Goal: Task Accomplishment & Management: Manage account settings

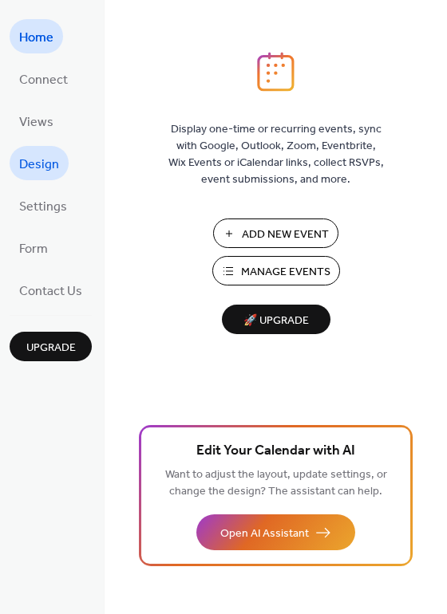
click at [28, 159] on span "Design" at bounding box center [39, 164] width 40 height 25
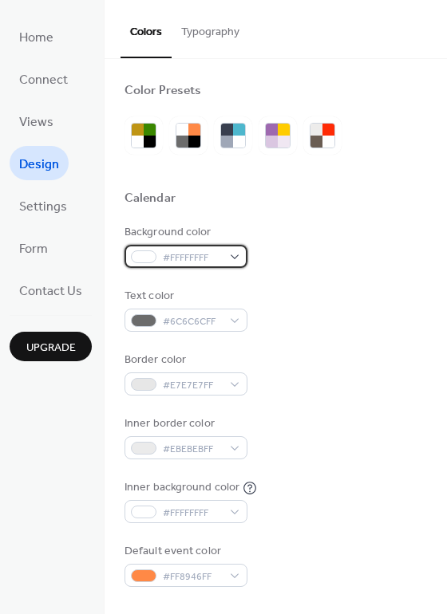
click at [238, 258] on div "#FFFFFFFF" at bounding box center [185, 256] width 123 height 23
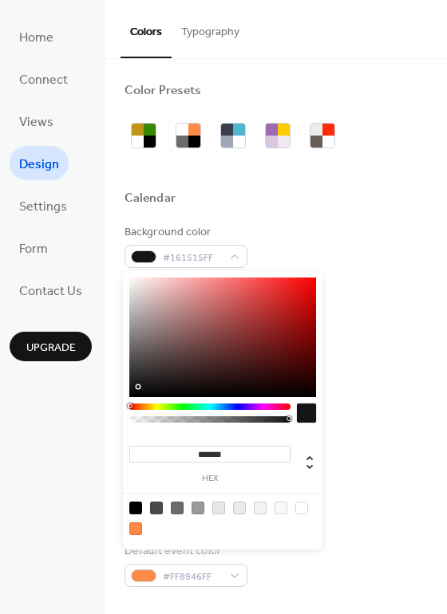
type input "*******"
click at [137, 388] on div at bounding box center [222, 337] width 187 height 120
click at [336, 224] on div "Background color #121111FF" at bounding box center [275, 246] width 302 height 44
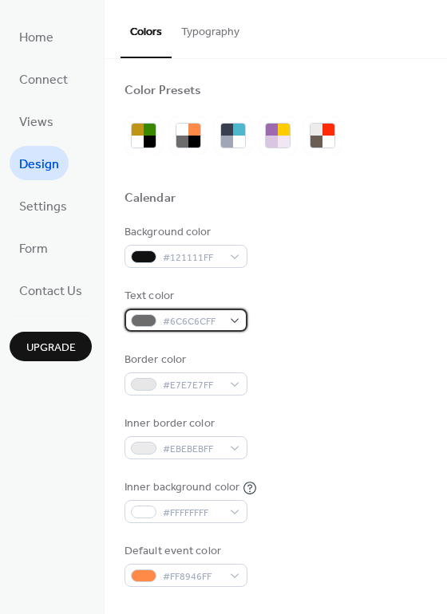
click at [237, 320] on div "#6C6C6CFF" at bounding box center [185, 320] width 123 height 23
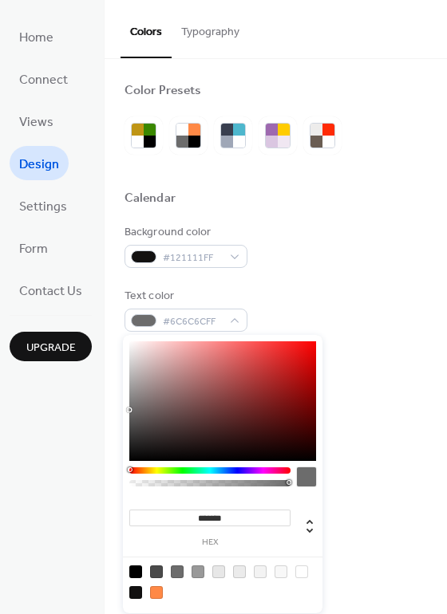
type input "*******"
click at [134, 344] on div at bounding box center [222, 401] width 187 height 120
click at [382, 250] on div "Background color #121111FF" at bounding box center [275, 246] width 302 height 44
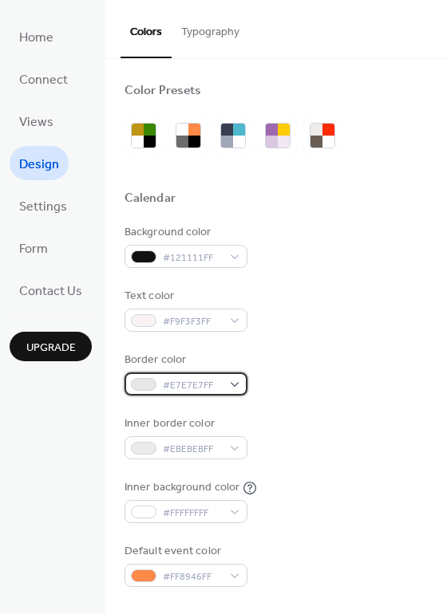
click at [235, 382] on div "#E7E7E7FF" at bounding box center [185, 383] width 123 height 23
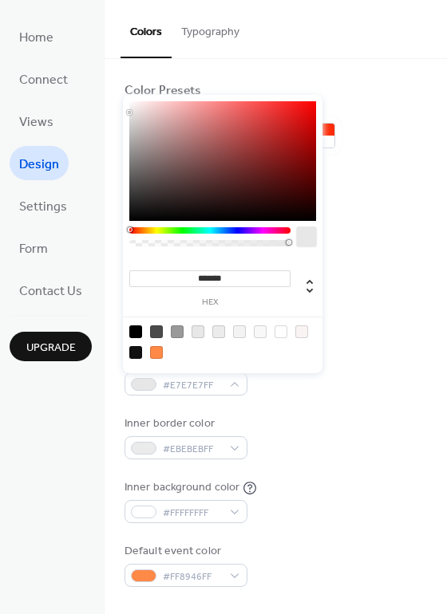
click at [285, 331] on div at bounding box center [280, 331] width 13 height 13
type input "*******"
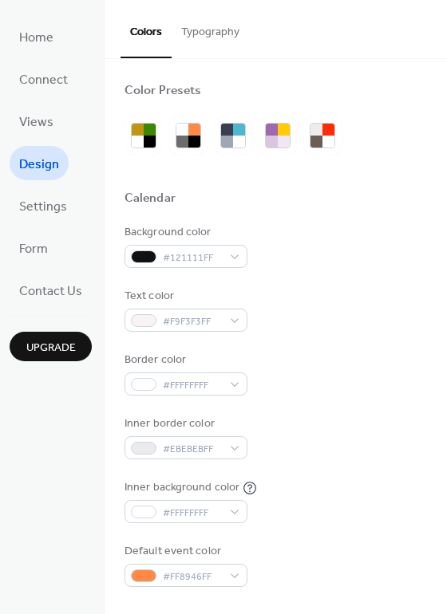
click at [271, 409] on div "Background color #121111FF Text color #F9F3F3FF Border color #FFFFFFFF Inner bo…" at bounding box center [275, 405] width 302 height 363
click at [238, 447] on div "#EBEBEBFF" at bounding box center [185, 447] width 123 height 23
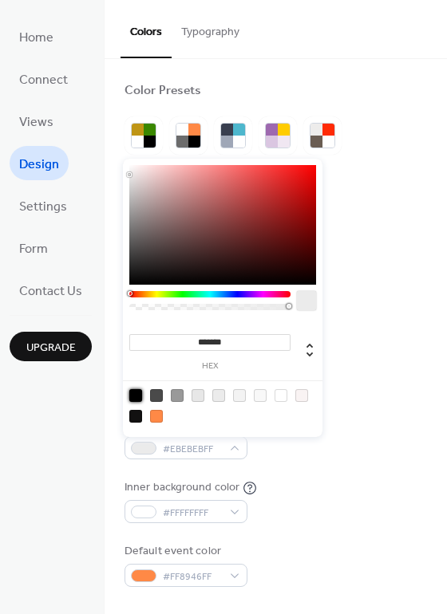
click at [135, 394] on div at bounding box center [135, 395] width 13 height 13
type input "*******"
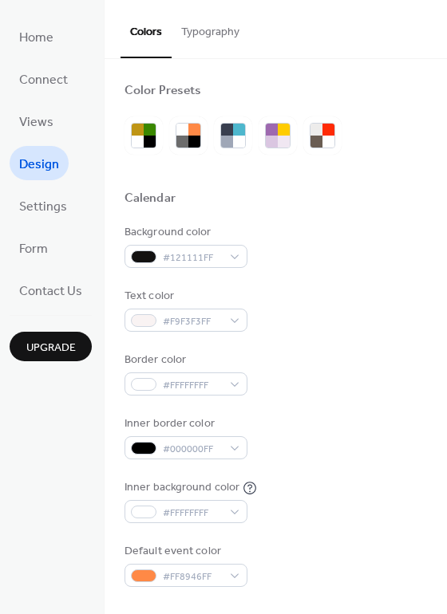
click at [305, 457] on div "Inner border color #000000FF" at bounding box center [275, 437] width 302 height 44
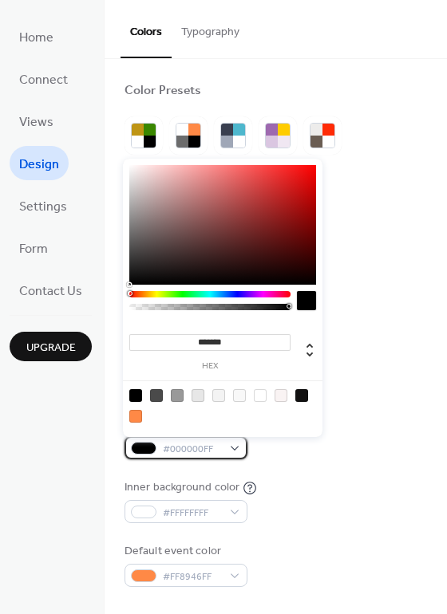
click at [229, 447] on div "#000000FF" at bounding box center [185, 447] width 123 height 23
click at [261, 395] on div at bounding box center [260, 395] width 13 height 13
type input "*******"
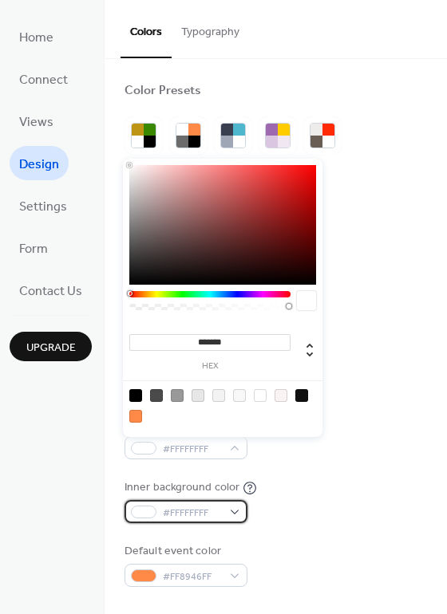
click at [232, 511] on div "#FFFFFFFF" at bounding box center [185, 511] width 123 height 23
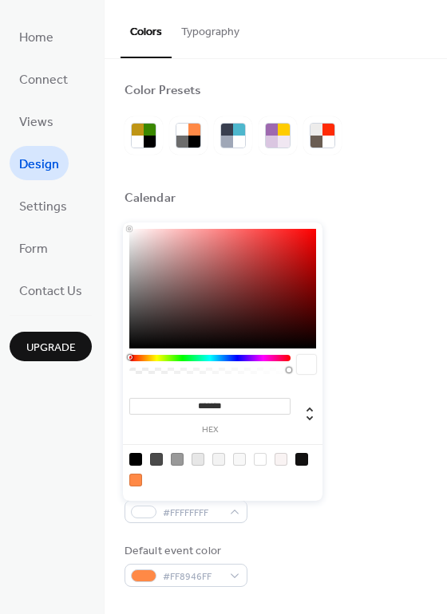
click at [137, 459] on div at bounding box center [135, 459] width 13 height 13
type input "*******"
click at [295, 540] on div "Background color #121111FF Text color #F9F3F3FF Border color #FFFFFFFF Inner bo…" at bounding box center [275, 405] width 302 height 363
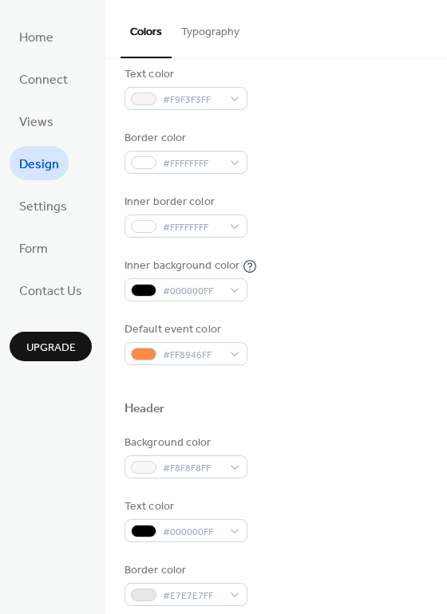
scroll to position [239, 0]
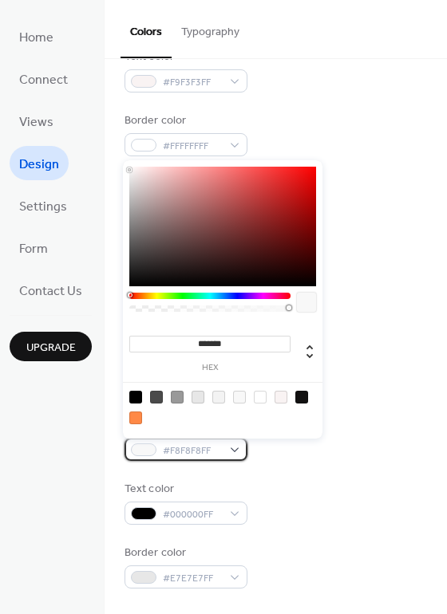
click at [235, 448] on div "#F8F8F8FF" at bounding box center [185, 449] width 123 height 23
click at [134, 393] on div at bounding box center [135, 397] width 13 height 13
type input "*******"
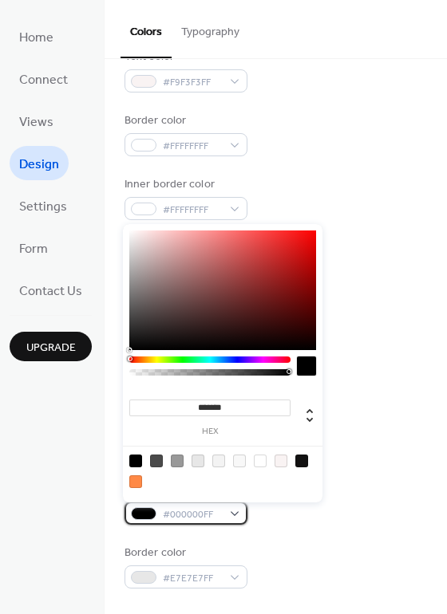
click at [234, 511] on div "#000000FF" at bounding box center [185, 513] width 123 height 23
click at [192, 458] on div at bounding box center [197, 461] width 13 height 13
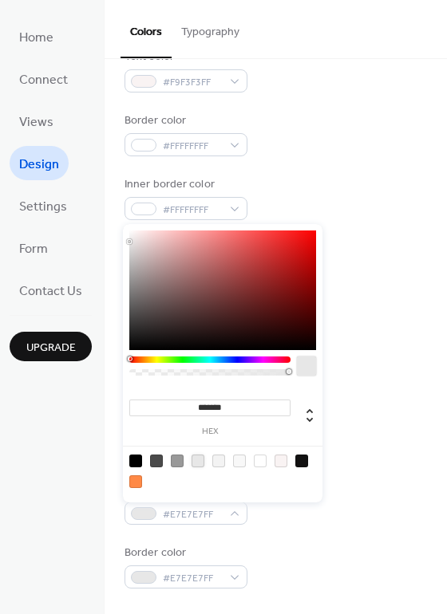
click at [201, 460] on div at bounding box center [197, 461] width 13 height 13
click at [222, 460] on div at bounding box center [218, 461] width 13 height 13
type input "*******"
click at [291, 532] on div "Background color #000000FF Text color #F3F3F3FF Border color #E7E7E7FF" at bounding box center [275, 502] width 302 height 171
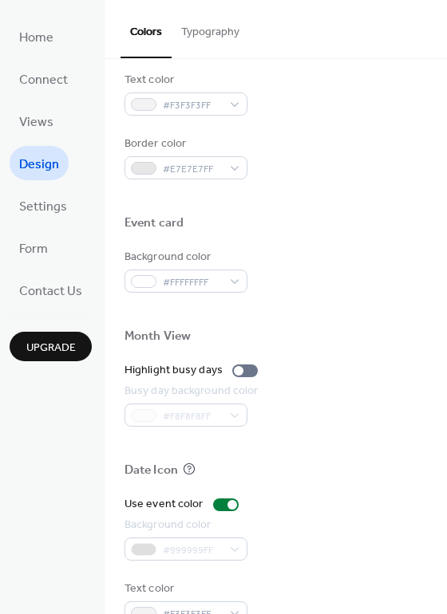
scroll to position [682, 0]
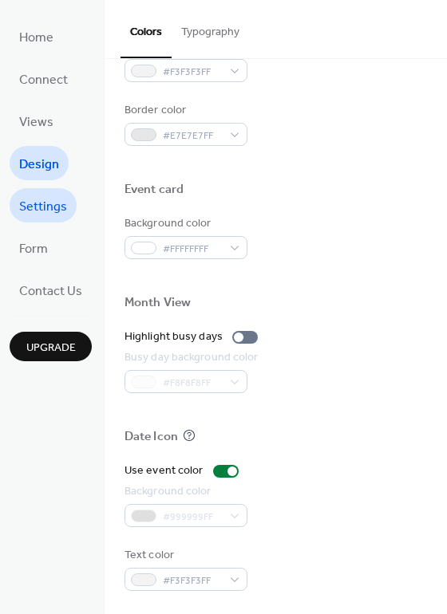
click at [52, 203] on span "Settings" at bounding box center [43, 207] width 48 height 25
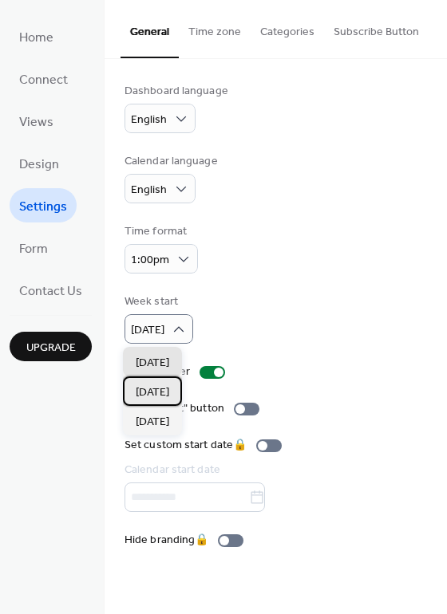
click at [176, 391] on div "Monday" at bounding box center [152, 391] width 59 height 30
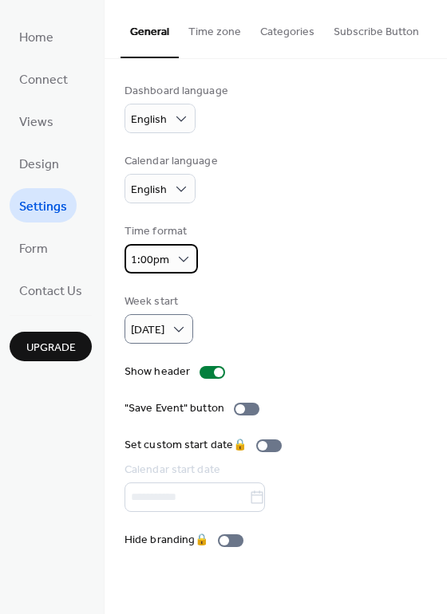
click at [183, 267] on div "1:00pm" at bounding box center [160, 259] width 73 height 30
click at [183, 266] on icon at bounding box center [183, 259] width 16 height 16
click at [36, 254] on span "Form" at bounding box center [33, 249] width 29 height 25
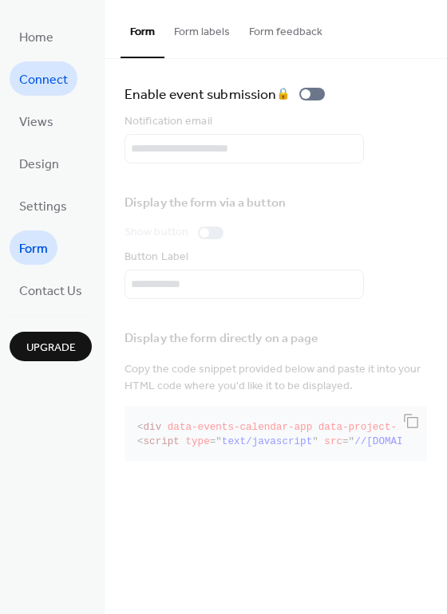
click at [59, 84] on span "Connect" at bounding box center [43, 80] width 49 height 25
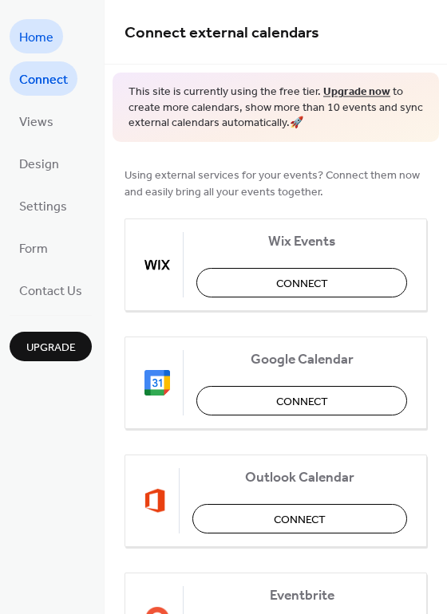
click at [34, 40] on span "Home" at bounding box center [36, 38] width 34 height 25
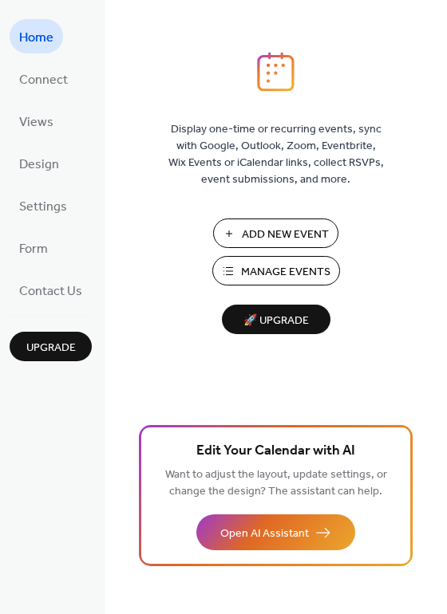
click at [277, 274] on span "Manage Events" at bounding box center [285, 272] width 89 height 17
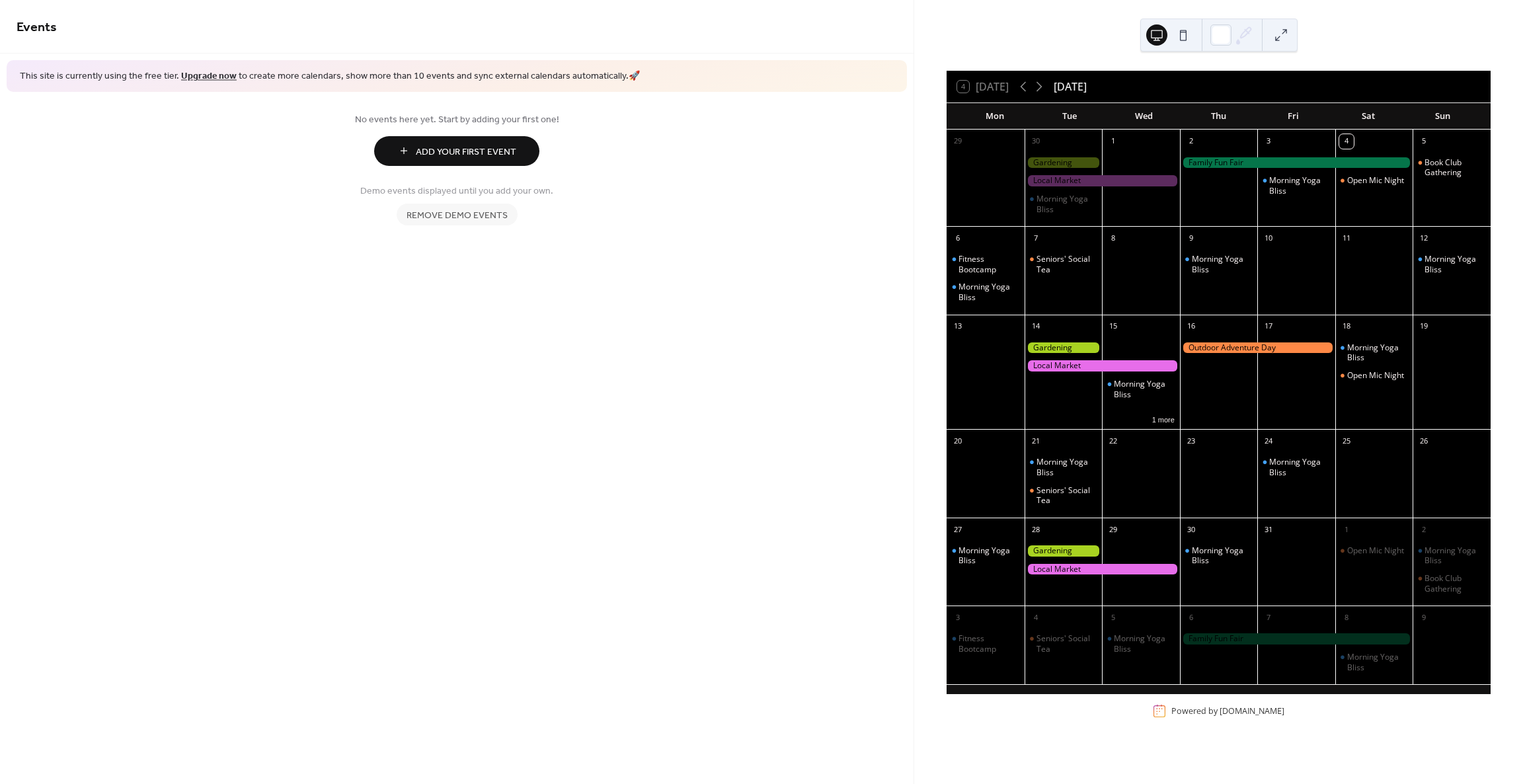
click at [463, 211] on span "Remove demo events" at bounding box center [457, 215] width 101 height 14
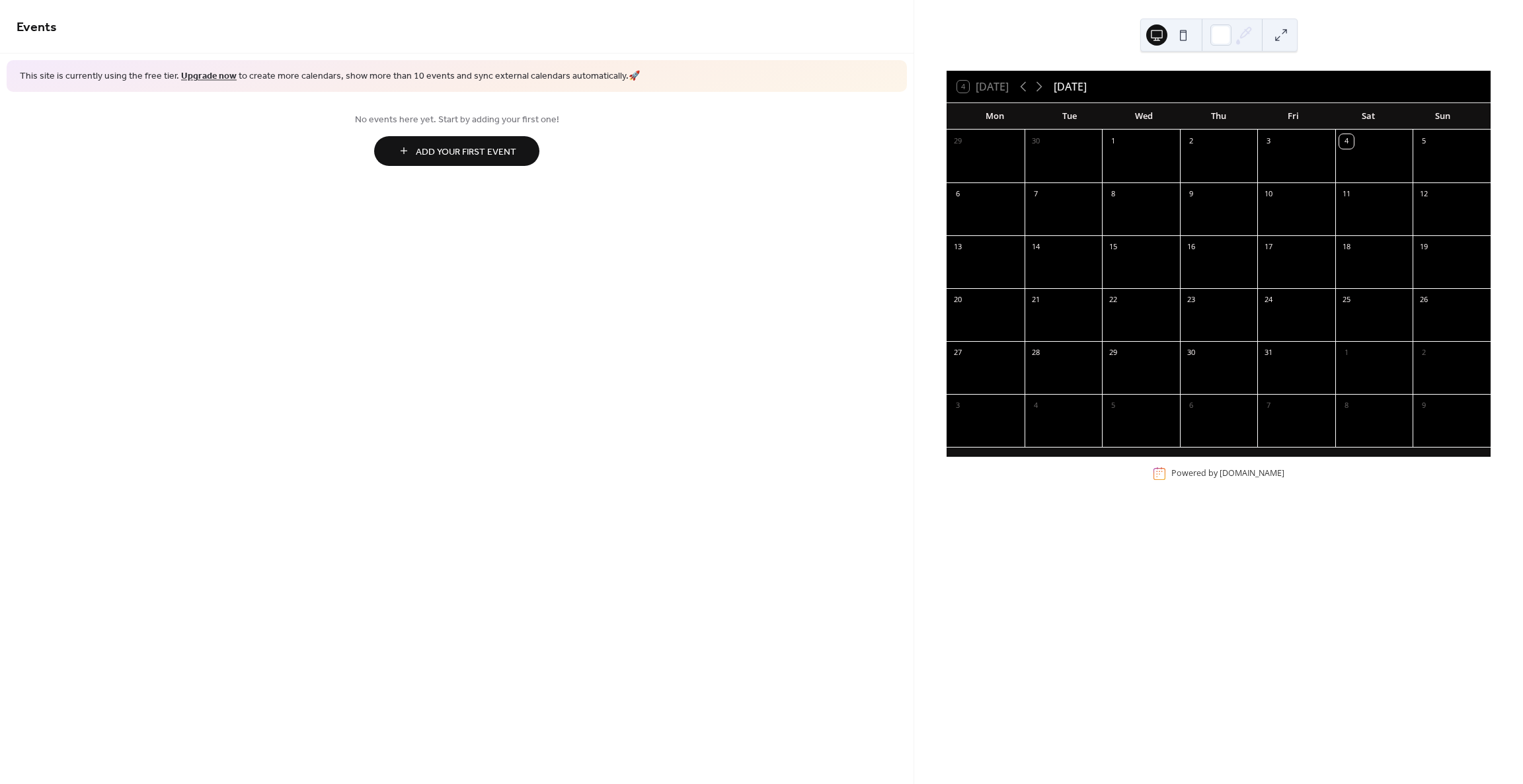
click at [467, 154] on span "Add Your First Event" at bounding box center [466, 152] width 100 height 14
